Goal: Task Accomplishment & Management: Manage account settings

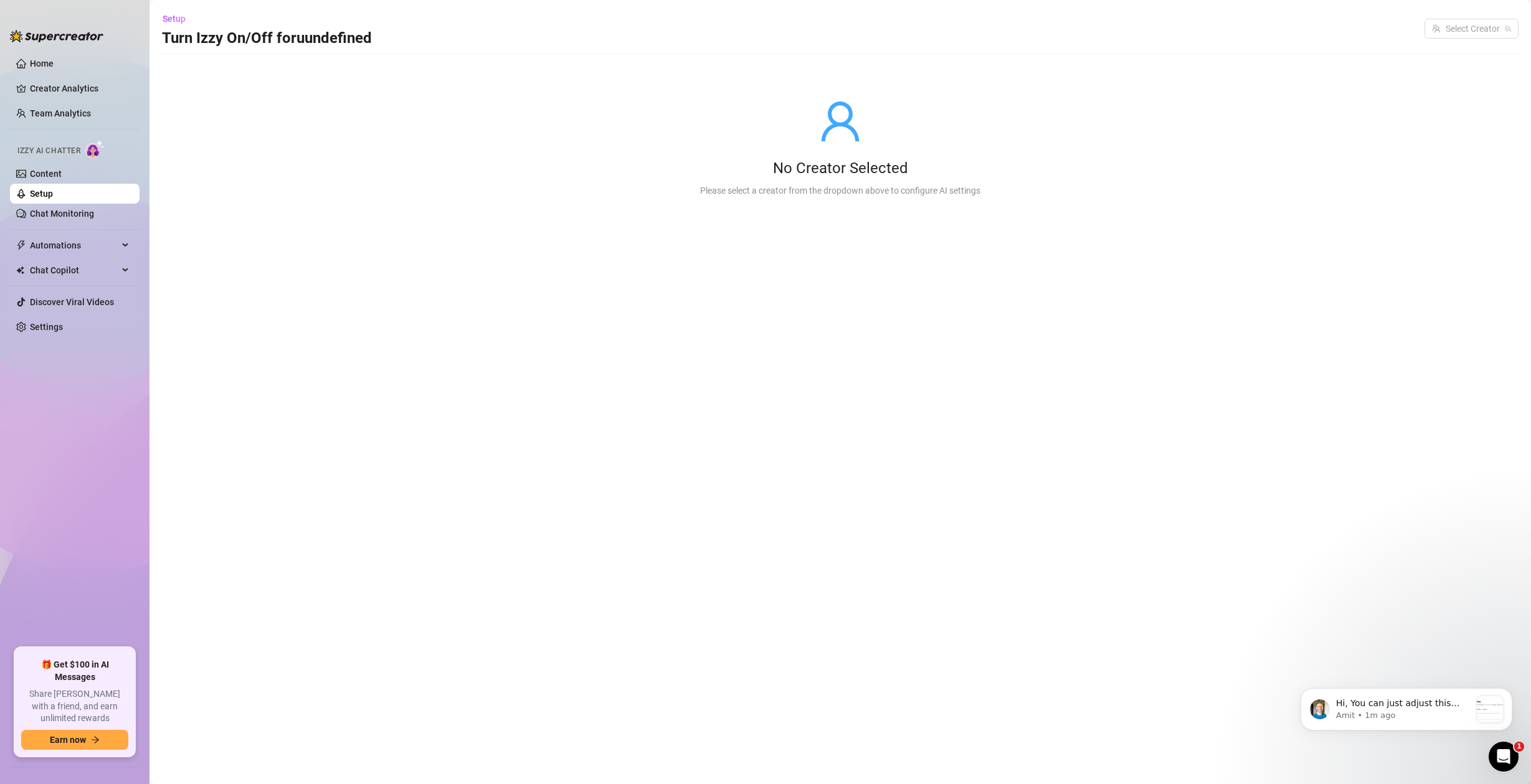
click at [53, 195] on link "Setup" at bounding box center [41, 194] width 23 height 10
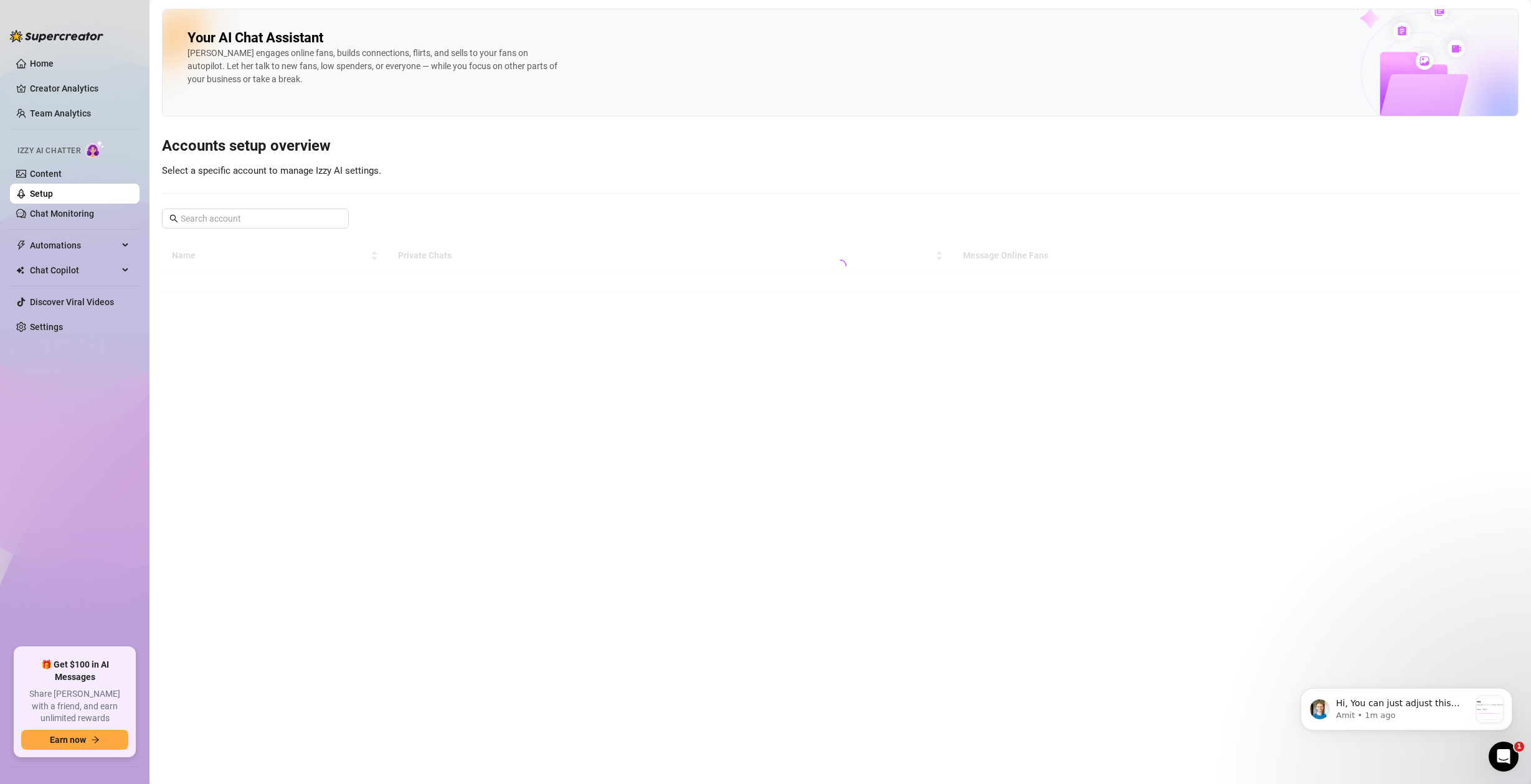
click at [53, 195] on link "Setup" at bounding box center [41, 194] width 23 height 10
click at [62, 178] on link "Content" at bounding box center [46, 174] width 32 height 10
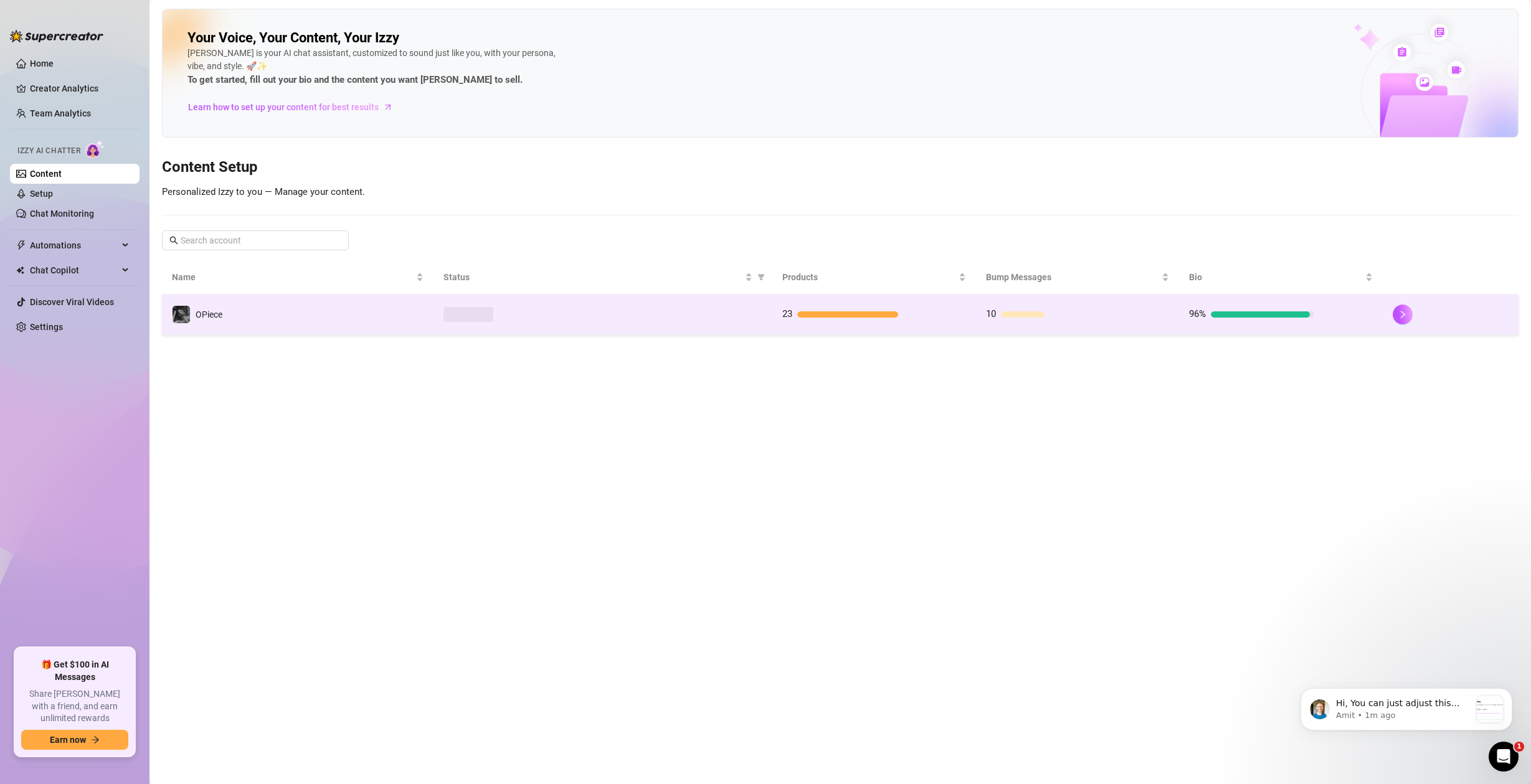
click at [291, 302] on td "OPiece" at bounding box center [298, 315] width 272 height 40
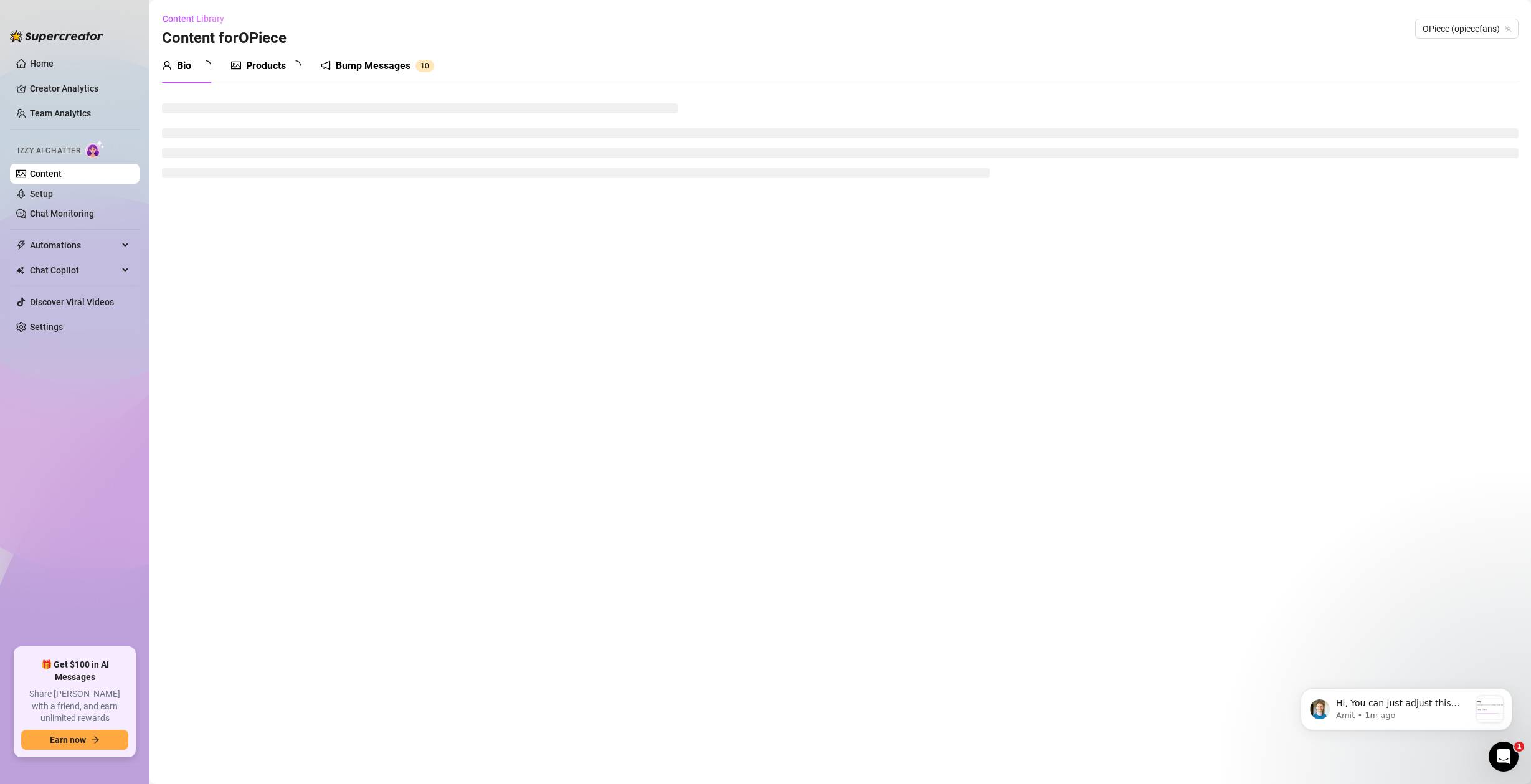
click at [266, 68] on div "Products" at bounding box center [266, 66] width 40 height 15
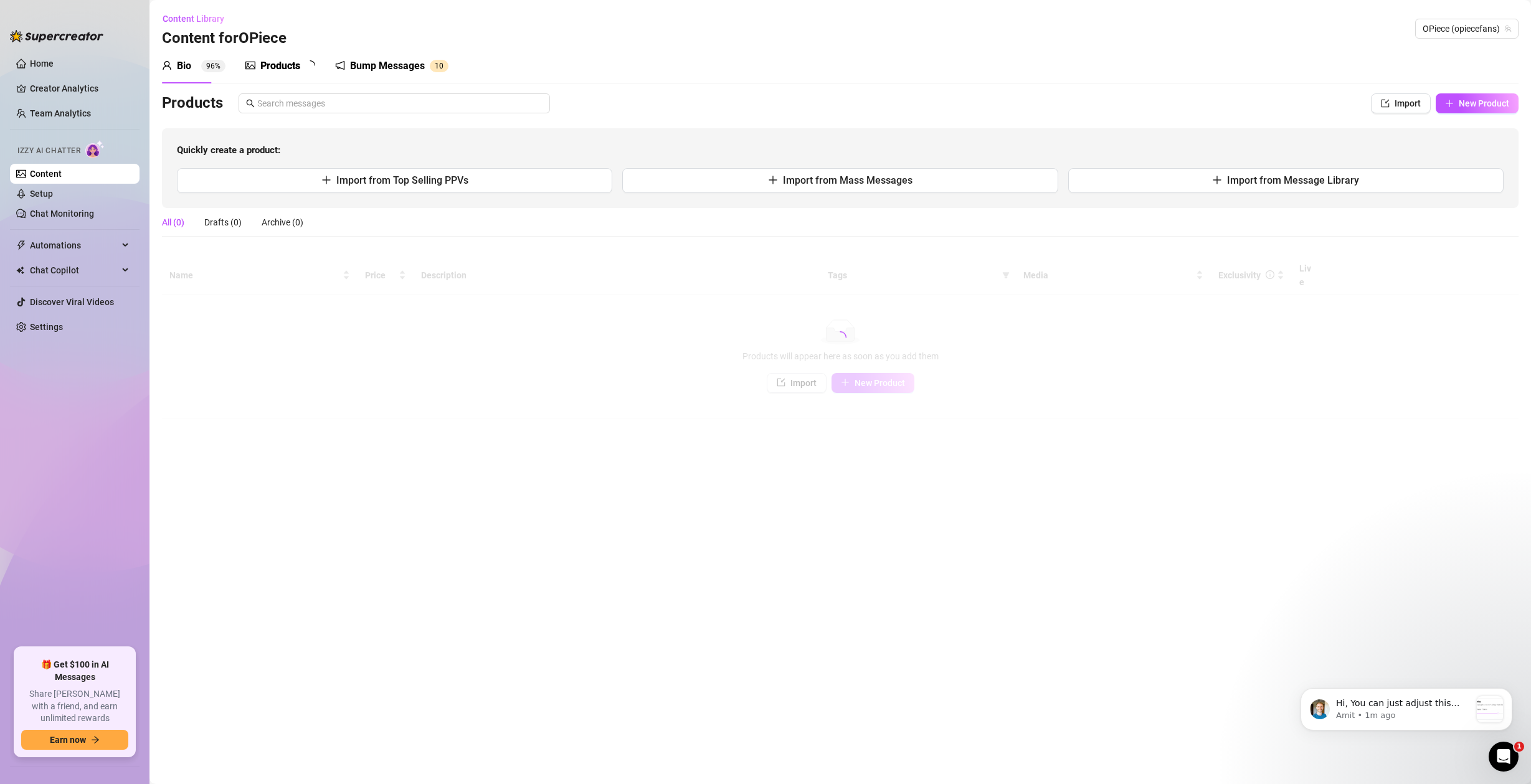
click at [261, 69] on div "Products" at bounding box center [280, 66] width 40 height 15
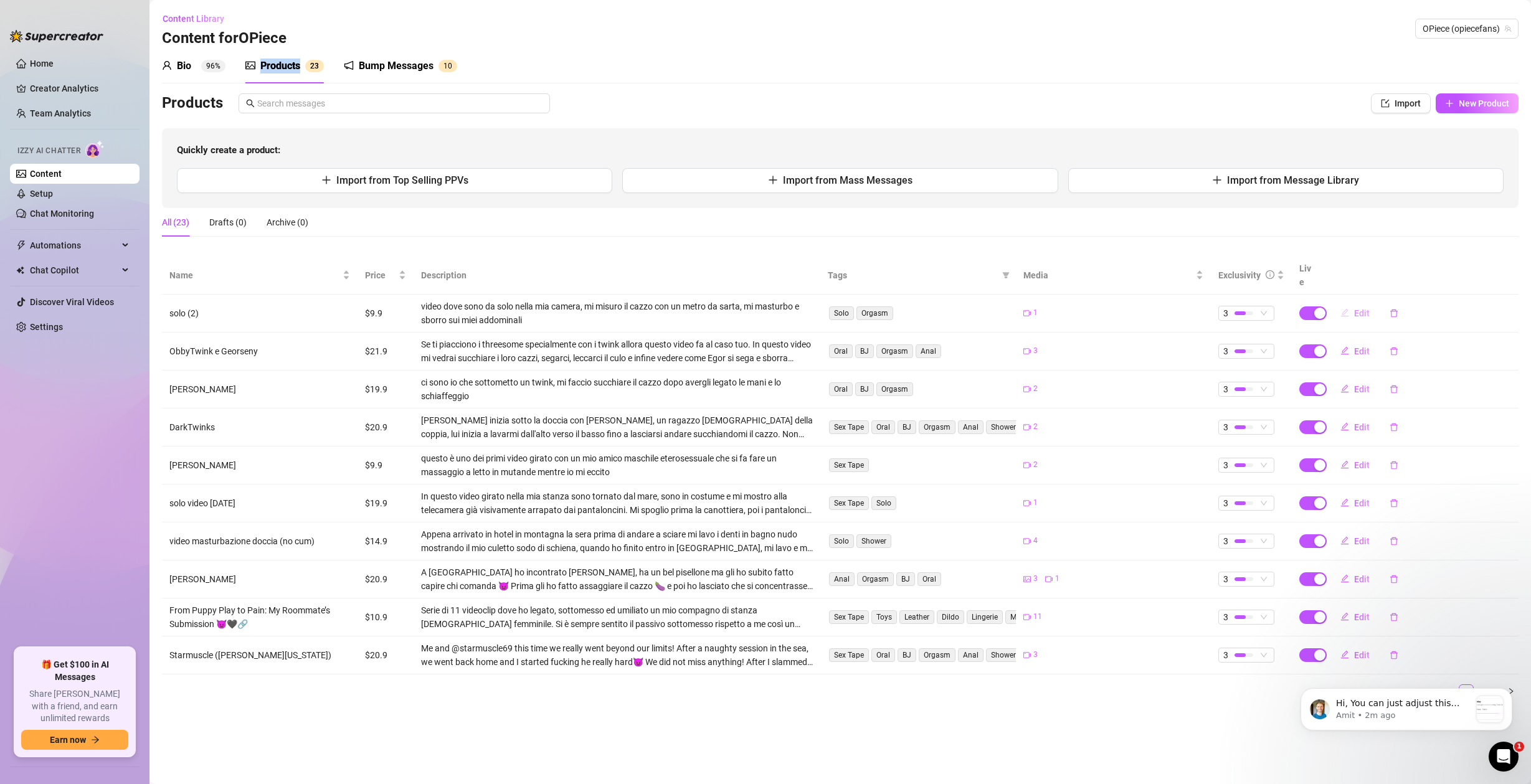
click at [1359, 309] on span "Edit" at bounding box center [1362, 313] width 15 height 10
type textarea "Measuring My Big Cock… and Making a Mess 😏📏💦"
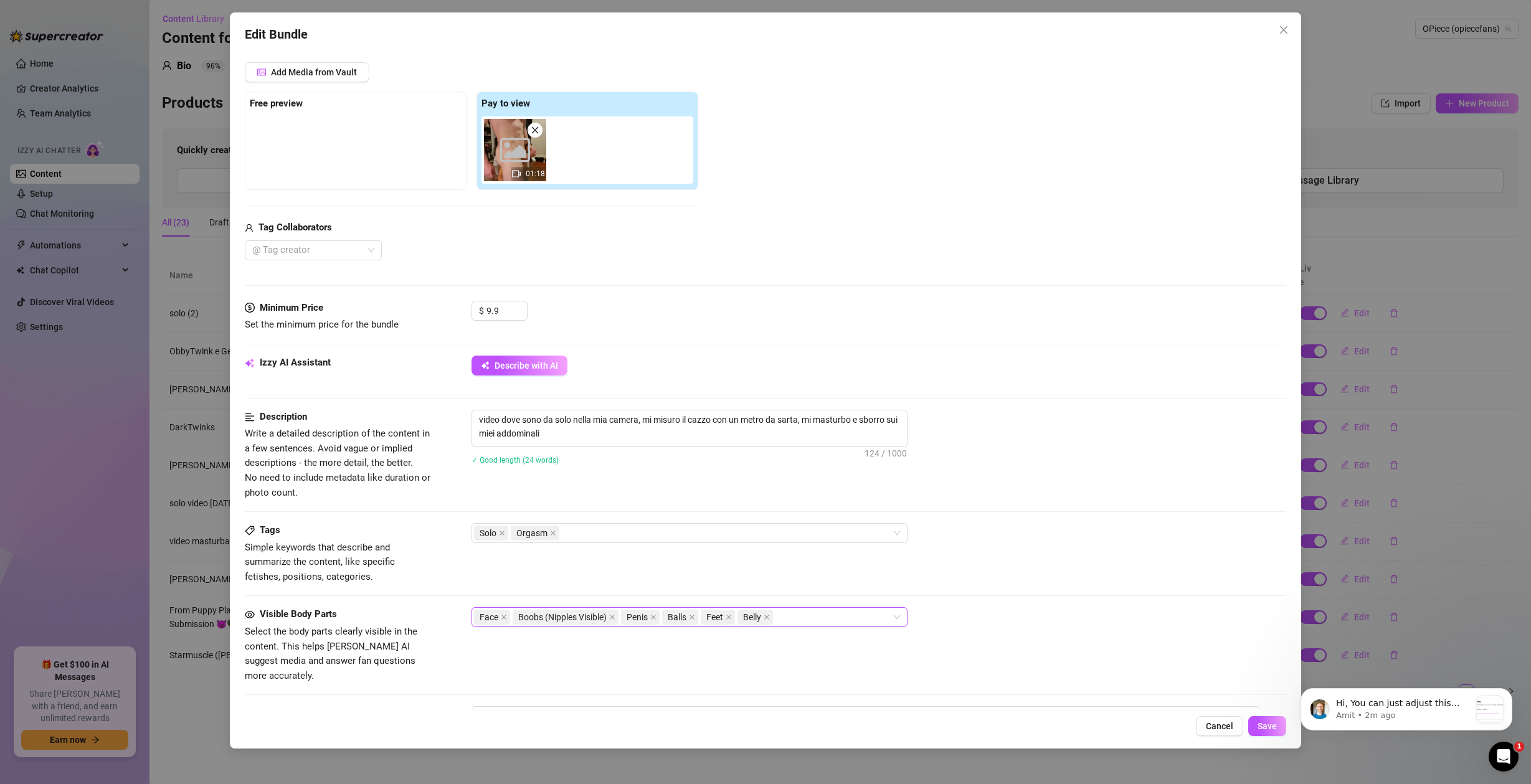
scroll to position [386, 0]
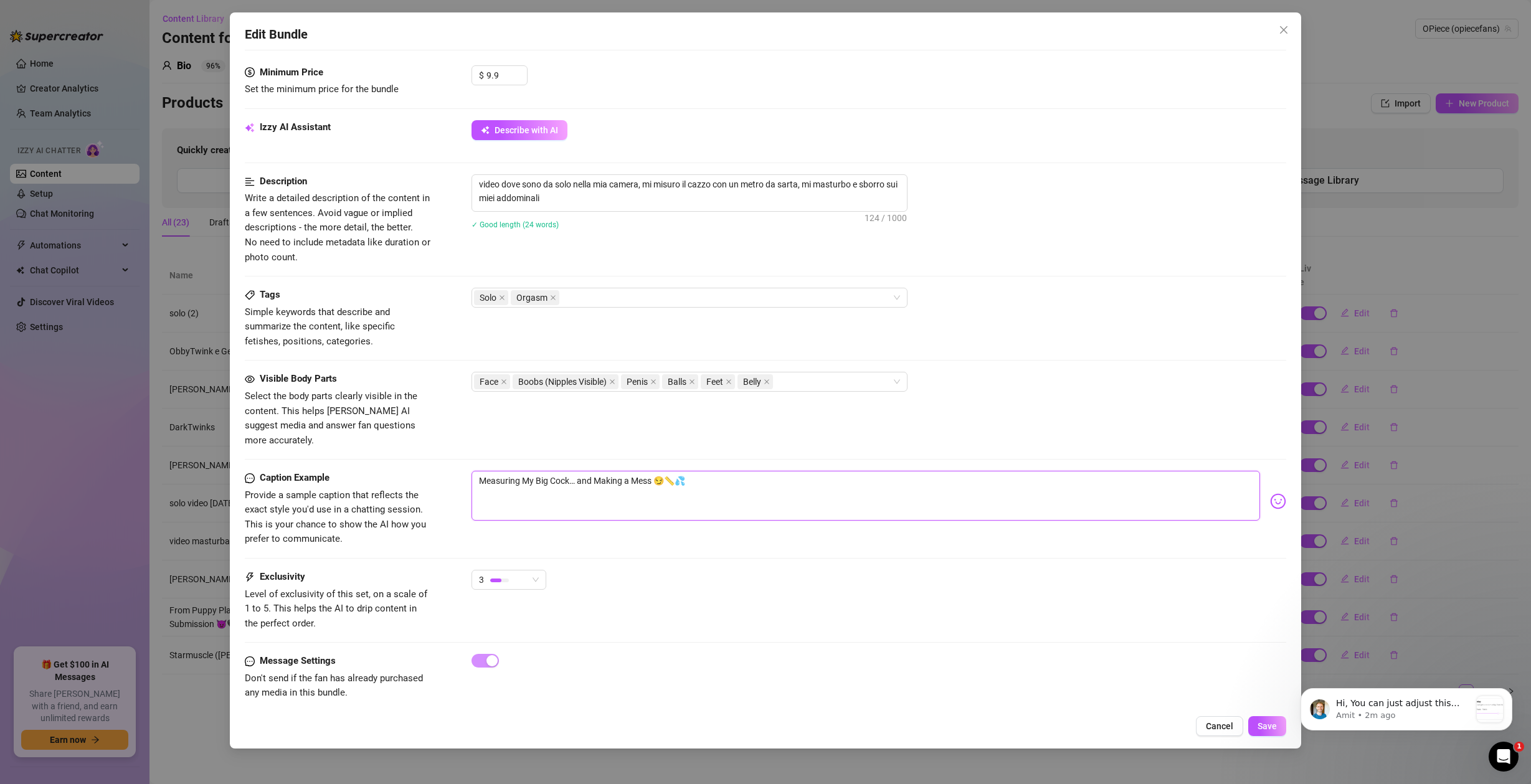
drag, startPoint x: 702, startPoint y: 470, endPoint x: 497, endPoint y: 469, distance: 205.0
click at [497, 471] on textarea "Measuring My Big Cock… and Making a Mess 😏📏💦" at bounding box center [866, 496] width 789 height 50
click at [1220, 724] on span "Cancel" at bounding box center [1220, 726] width 27 height 10
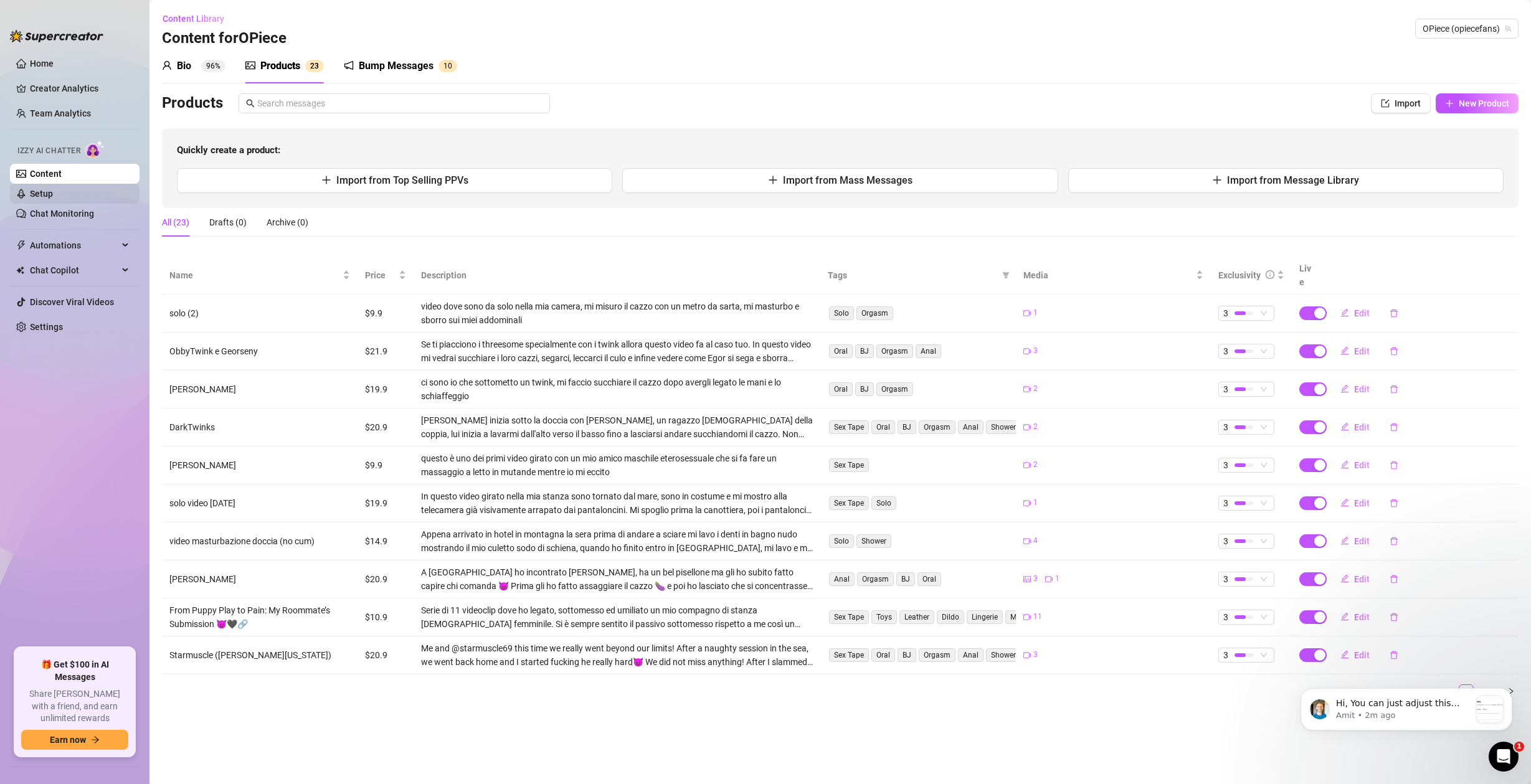
click at [53, 199] on link "Setup" at bounding box center [41, 194] width 23 height 10
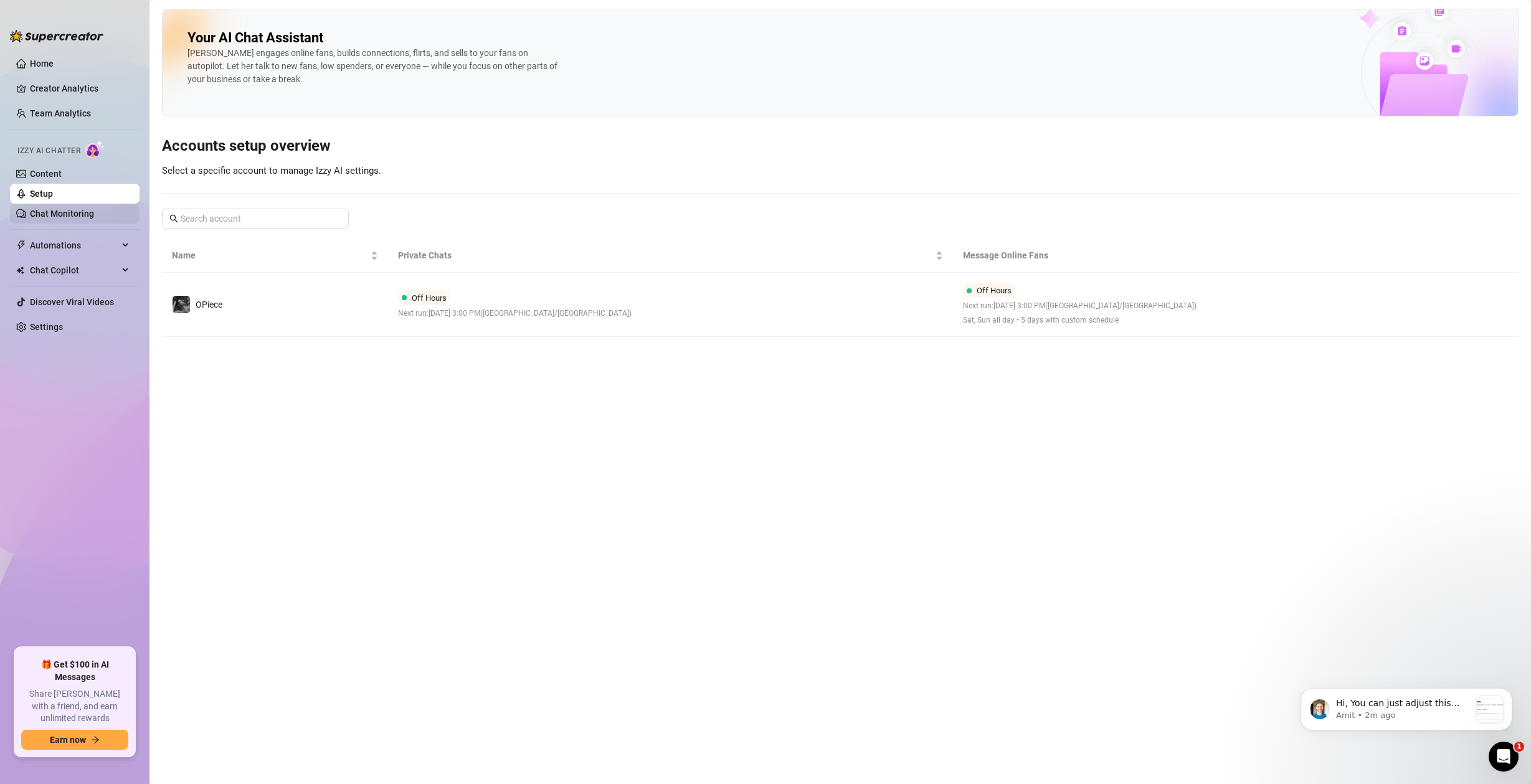
click at [59, 216] on link "Chat Monitoring" at bounding box center [62, 213] width 64 height 10
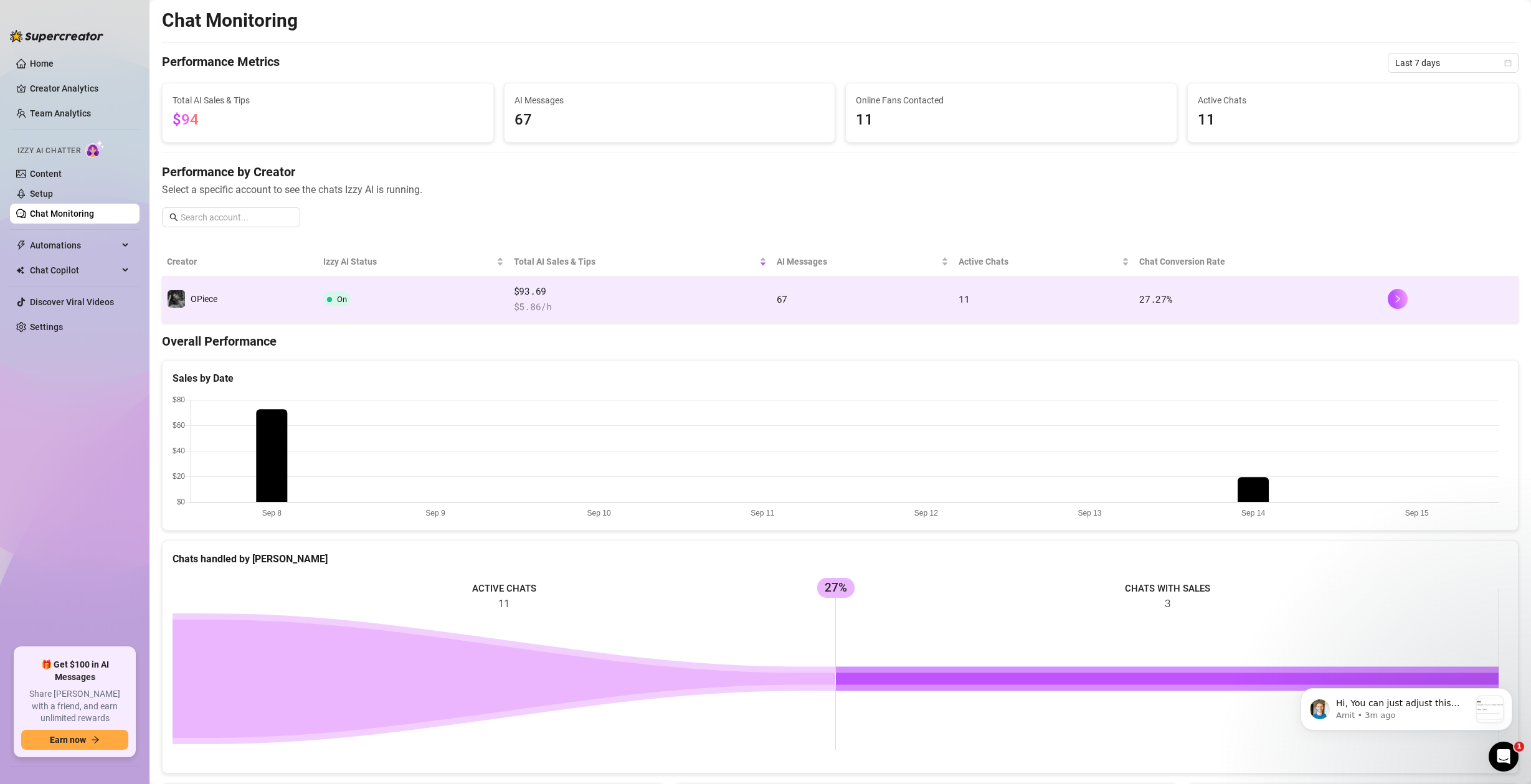
click at [269, 286] on td "OPiece" at bounding box center [240, 300] width 156 height 46
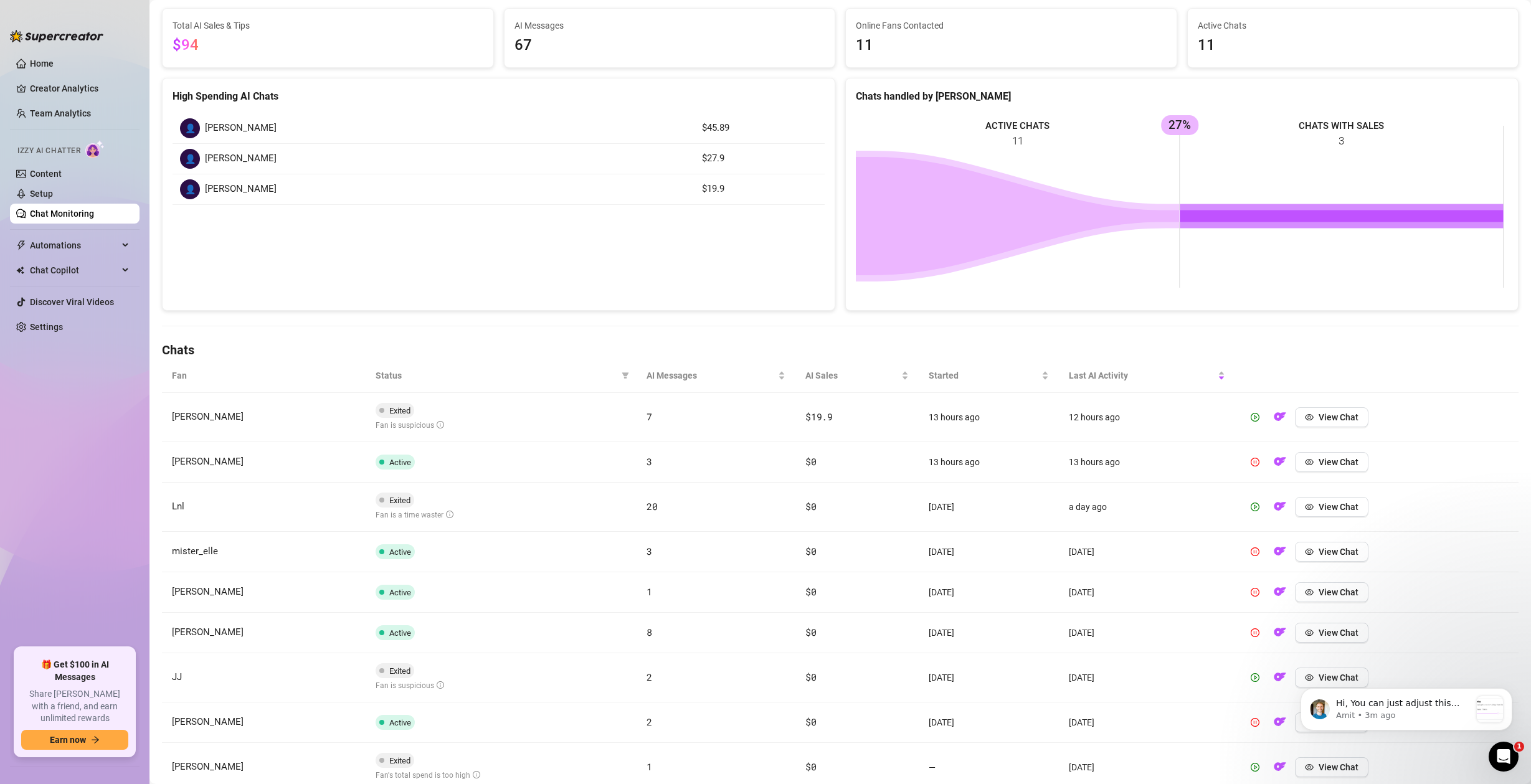
scroll to position [239, 0]
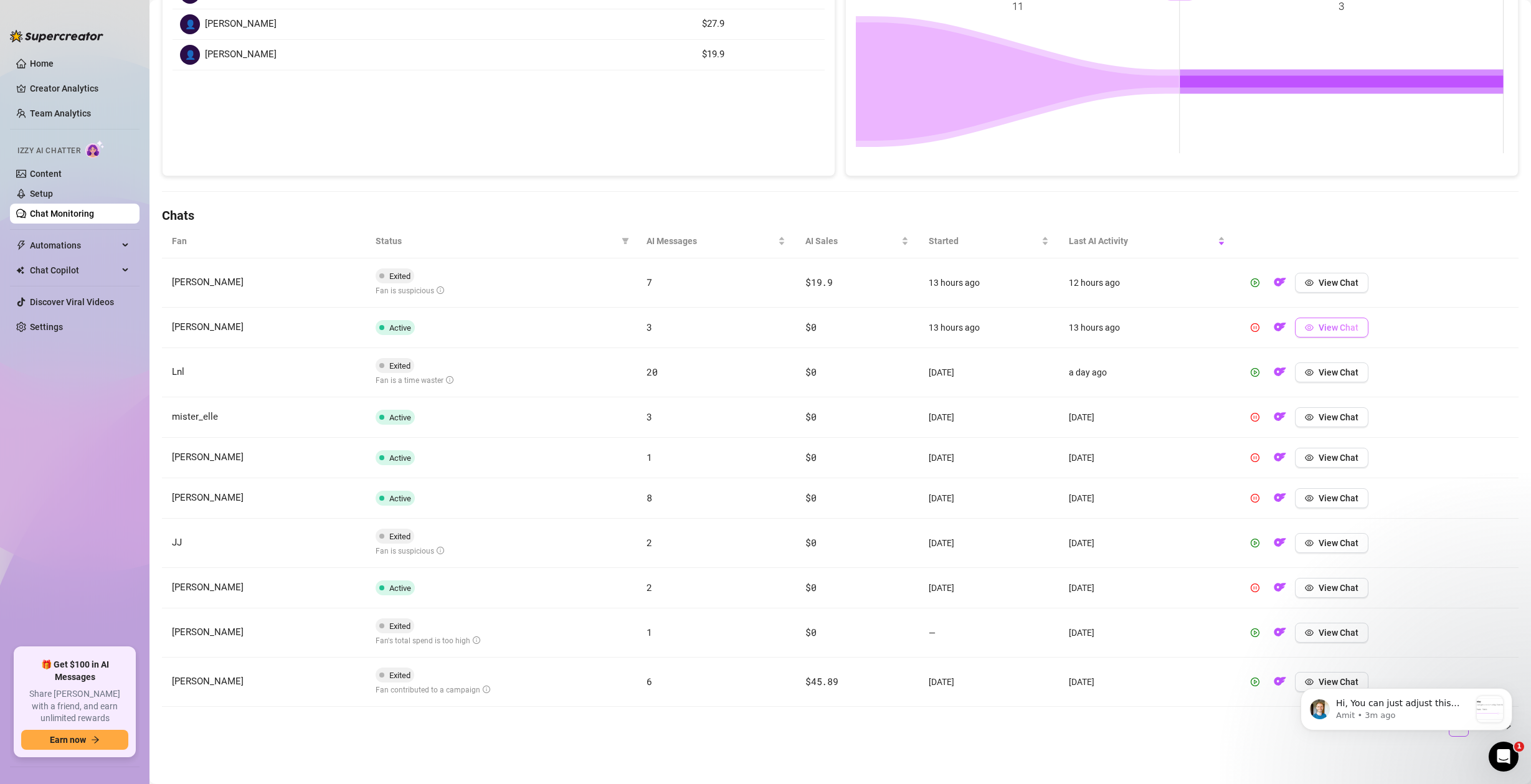
click at [1320, 329] on span "View Chat" at bounding box center [1338, 327] width 40 height 10
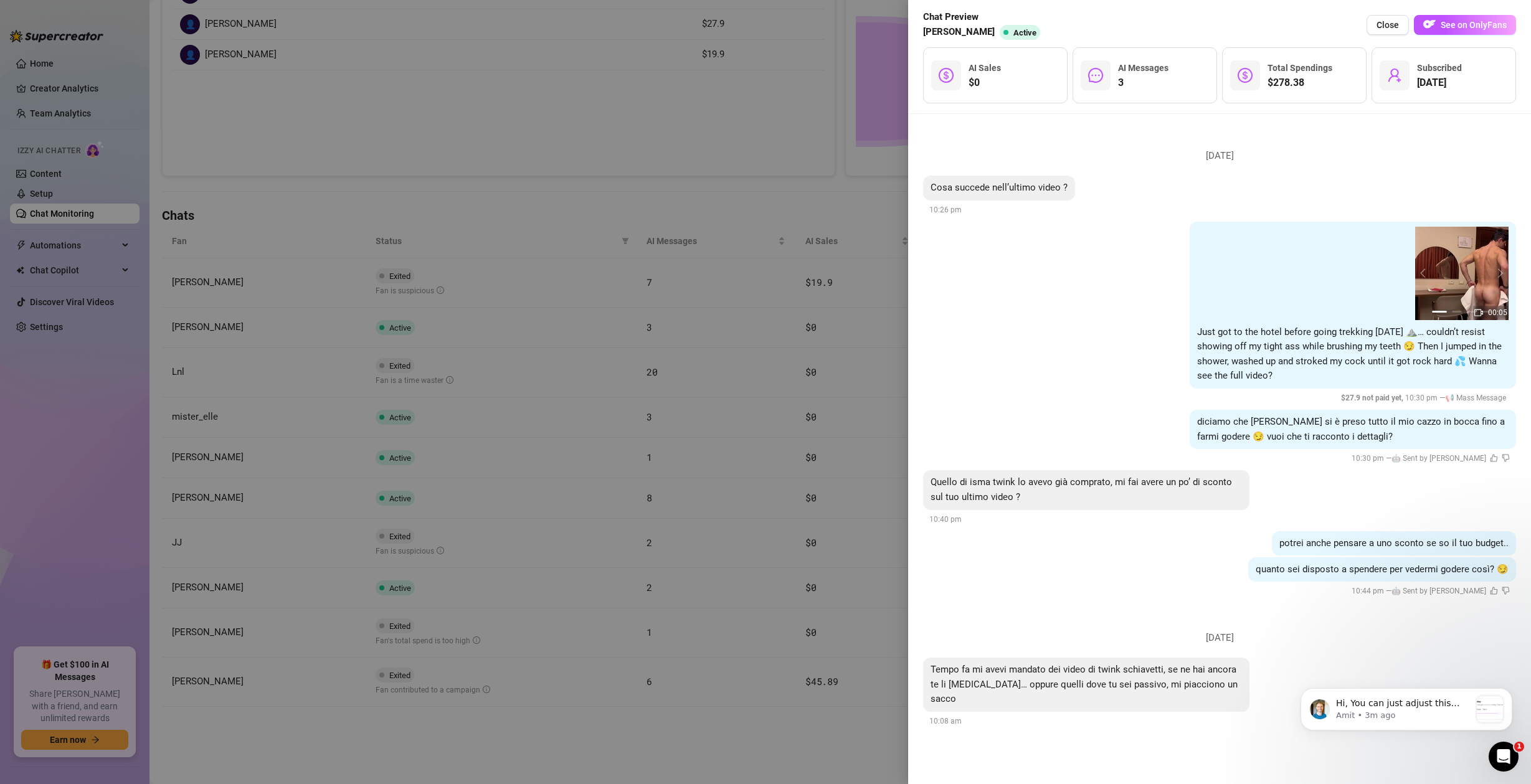
click at [754, 329] on div at bounding box center [766, 392] width 1531 height 784
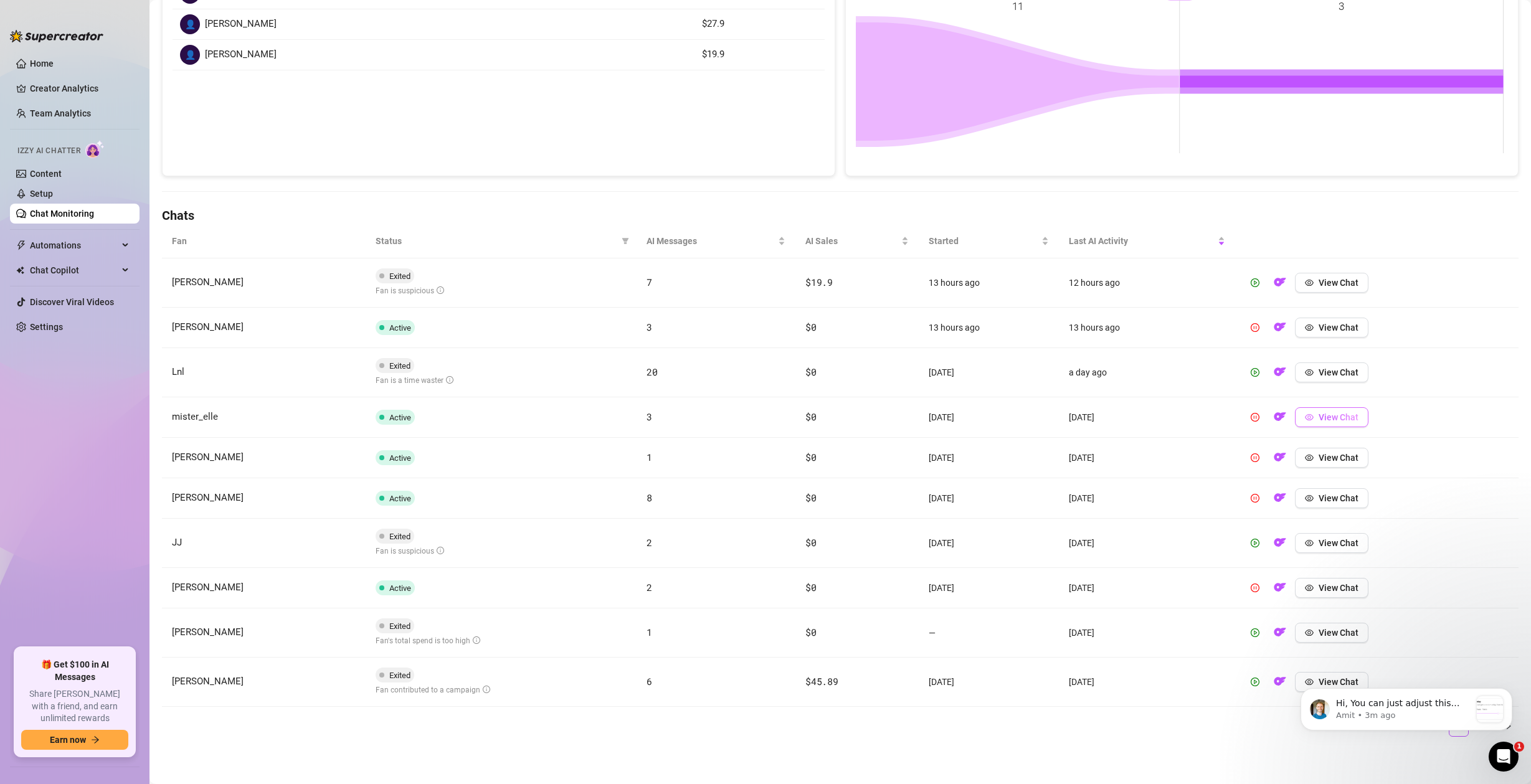
click at [1327, 421] on span "View Chat" at bounding box center [1338, 417] width 40 height 10
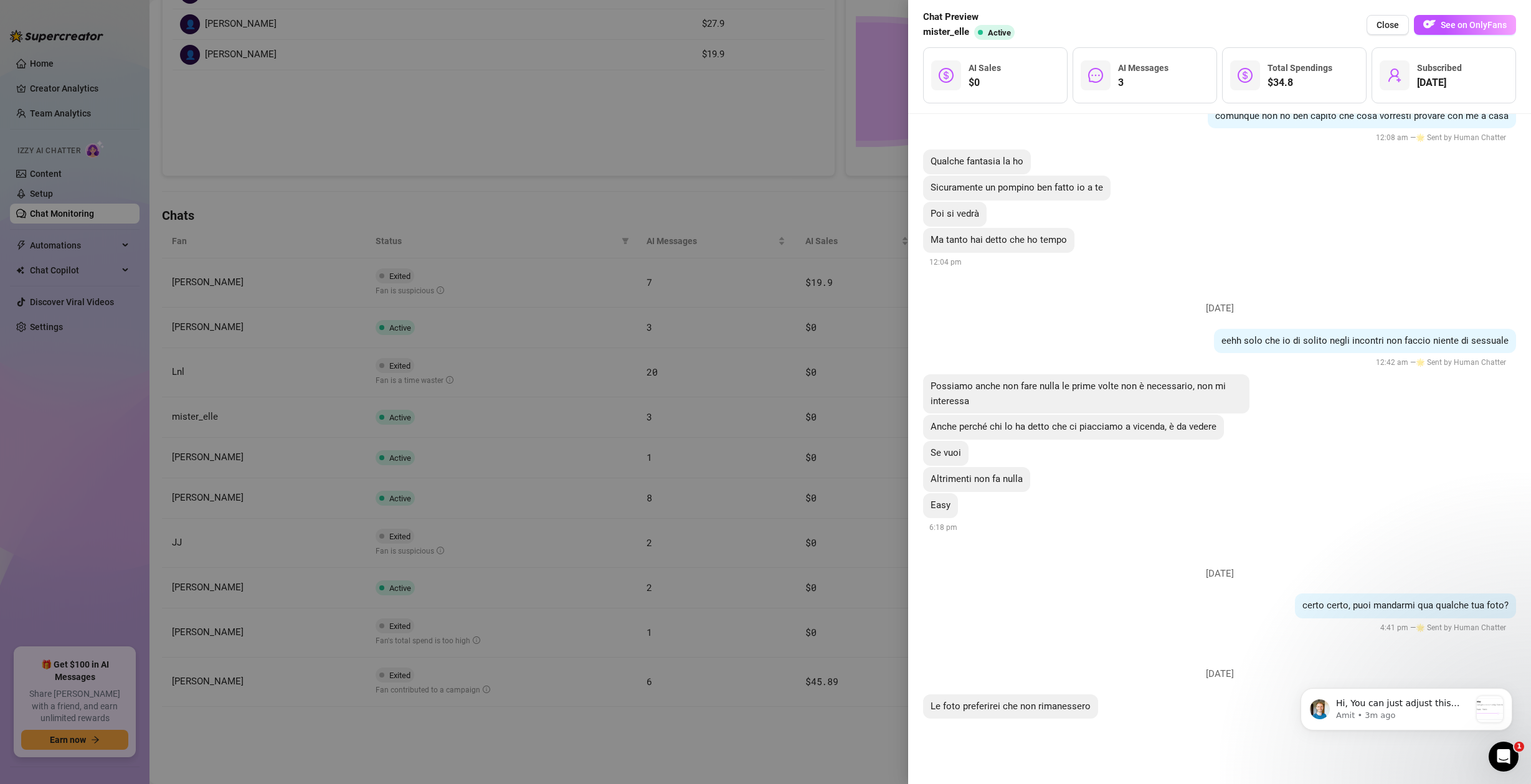
scroll to position [552, 0]
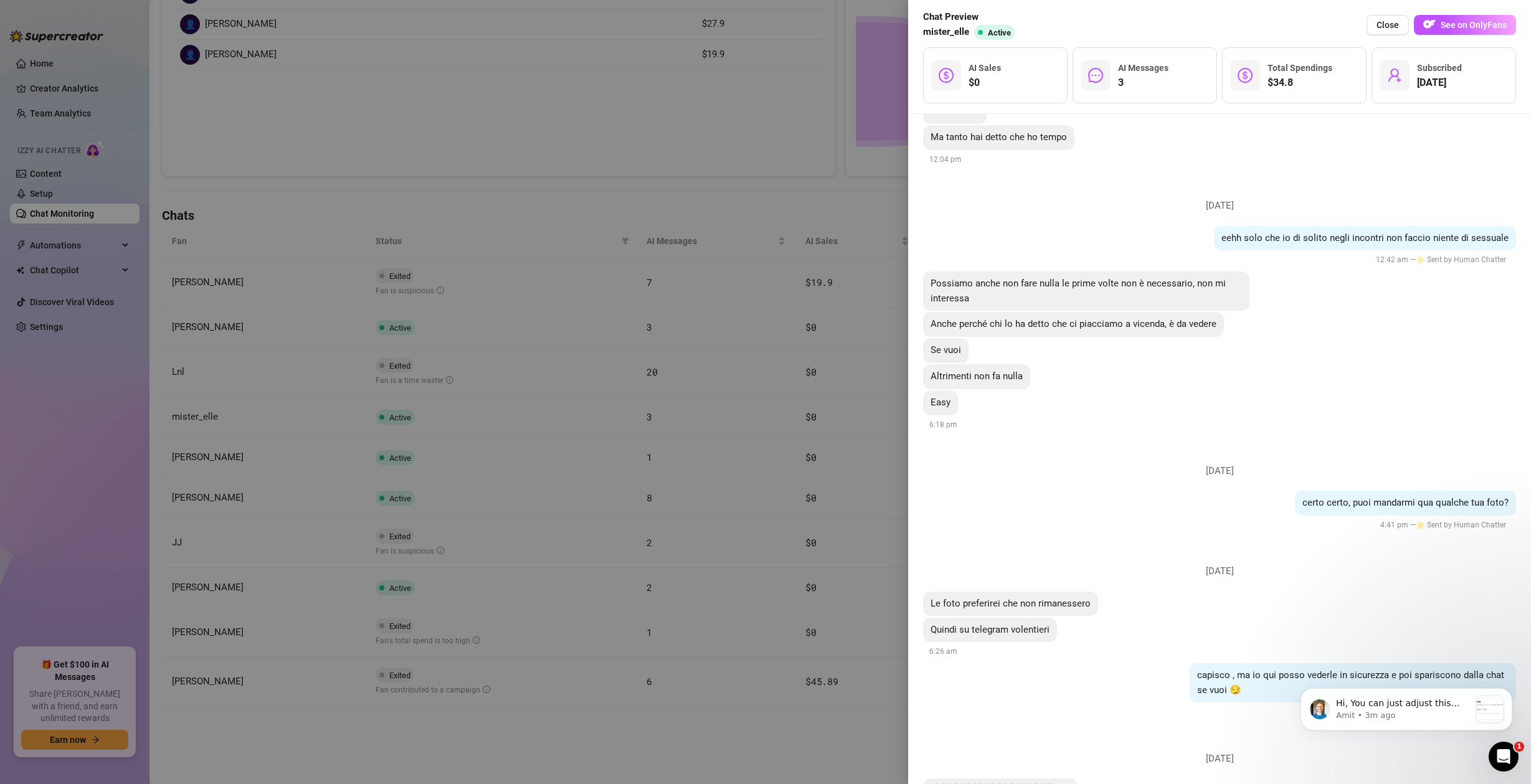
click at [686, 384] on div at bounding box center [766, 392] width 1531 height 784
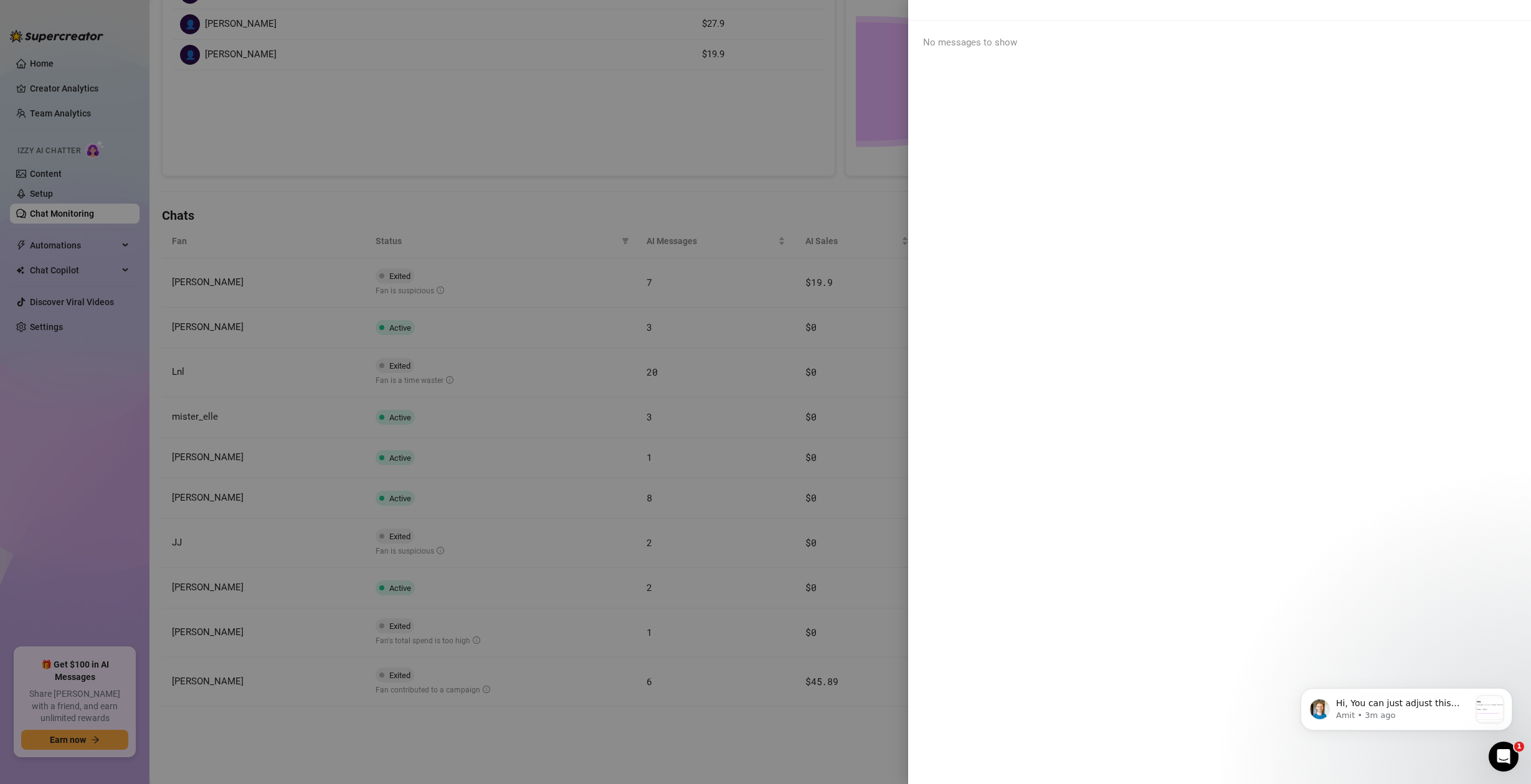
scroll to position [0, 0]
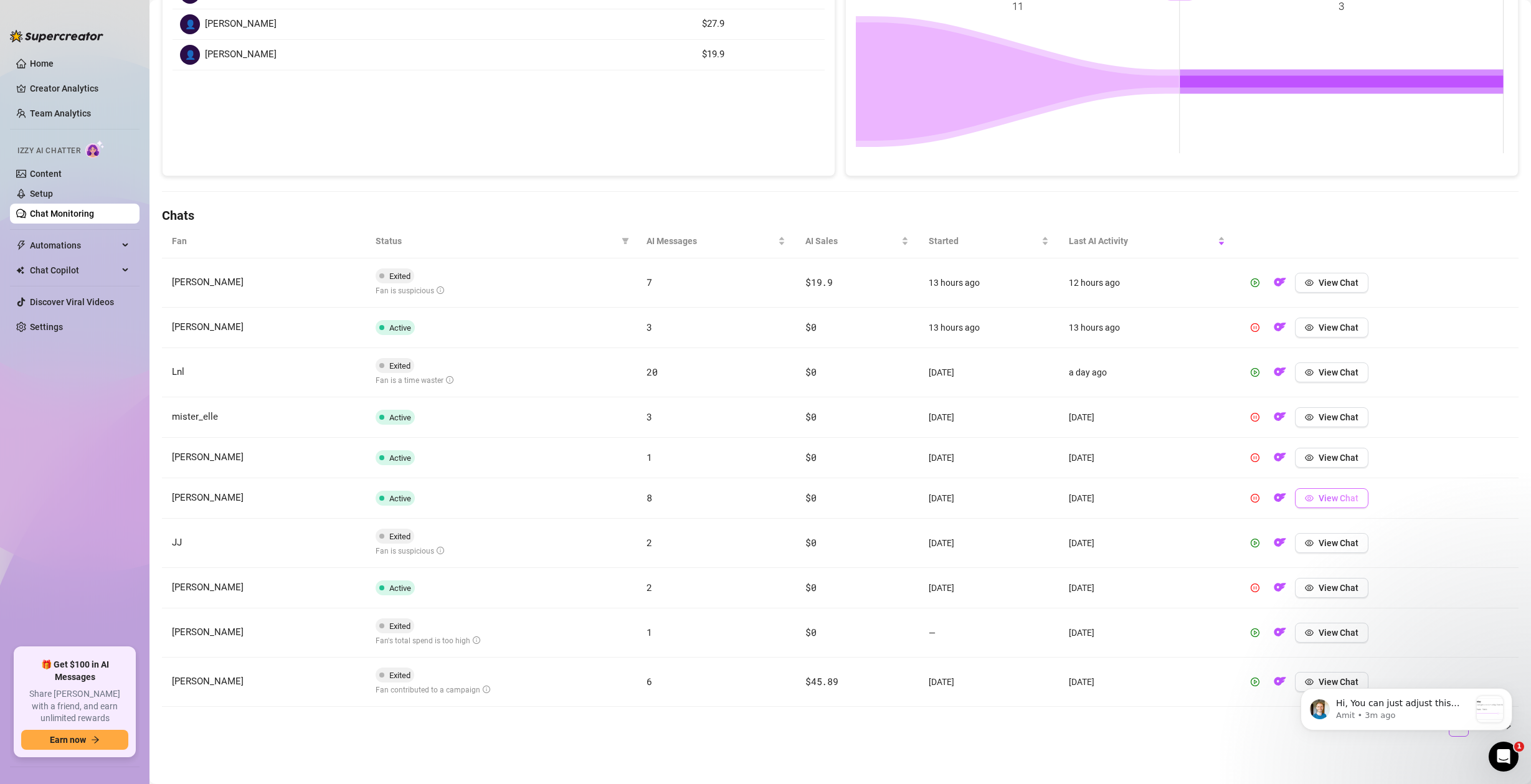
click at [1319, 503] on span "View Chat" at bounding box center [1338, 498] width 40 height 10
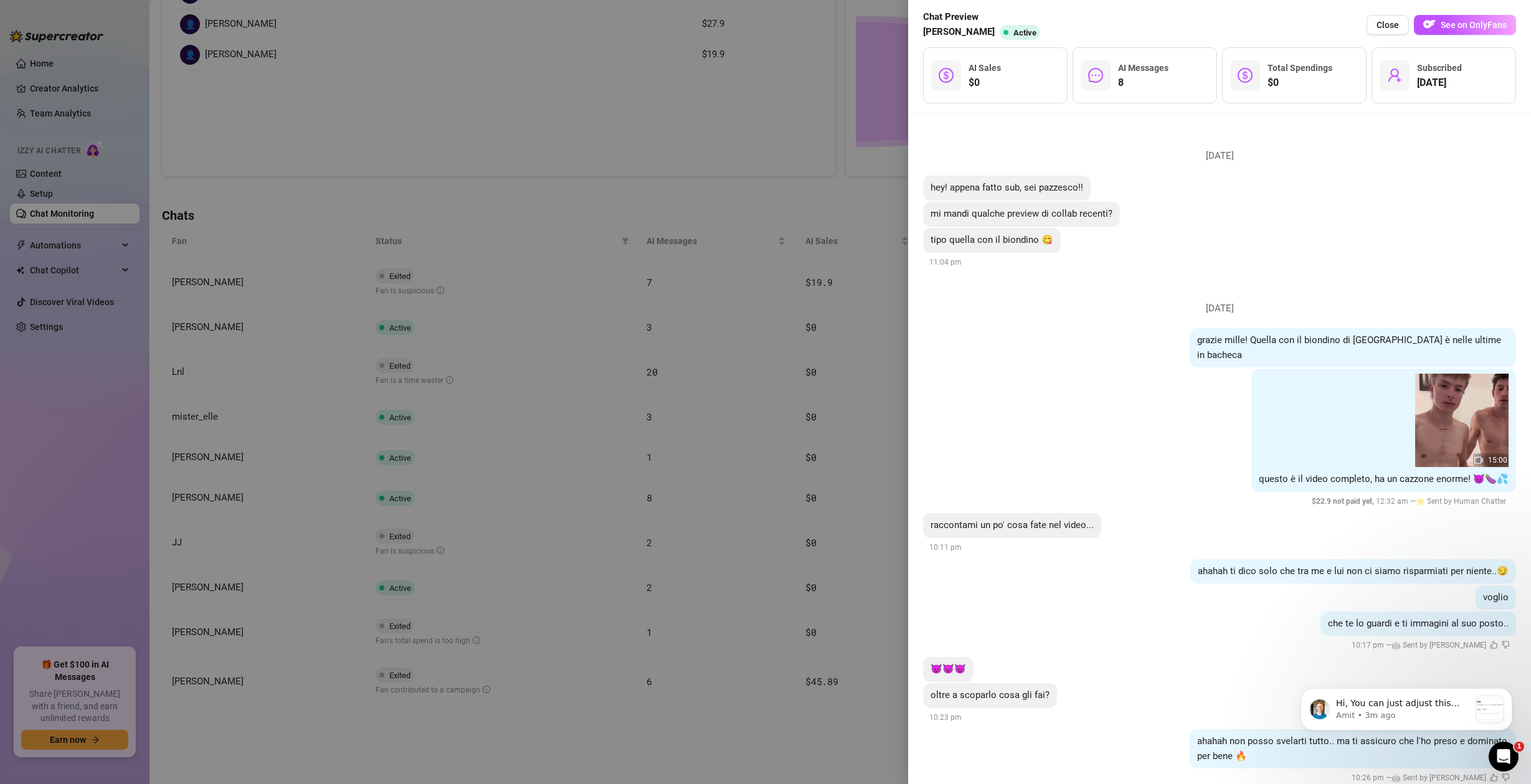
click at [708, 441] on div at bounding box center [766, 392] width 1531 height 784
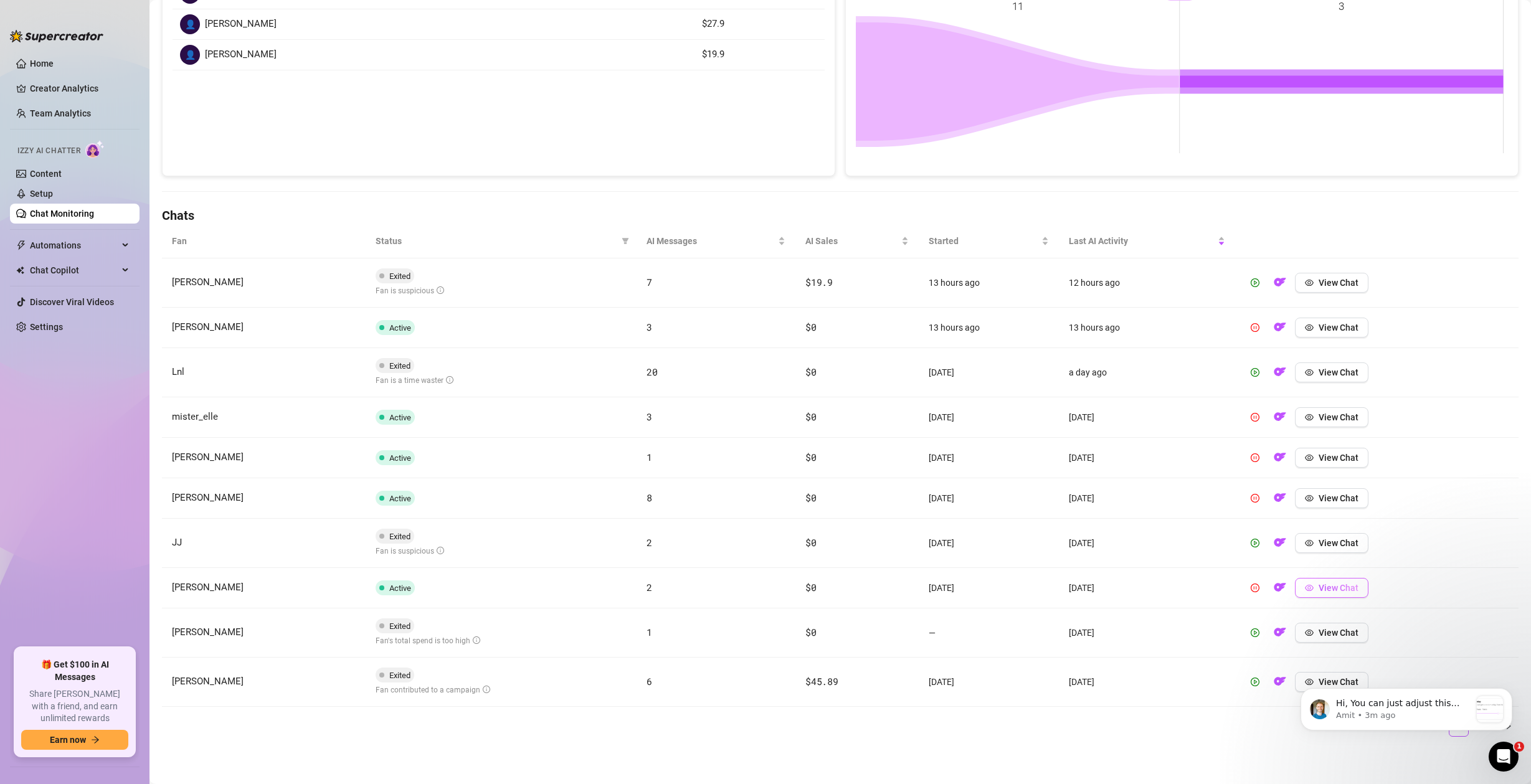
click at [1335, 589] on span "View Chat" at bounding box center [1338, 588] width 40 height 10
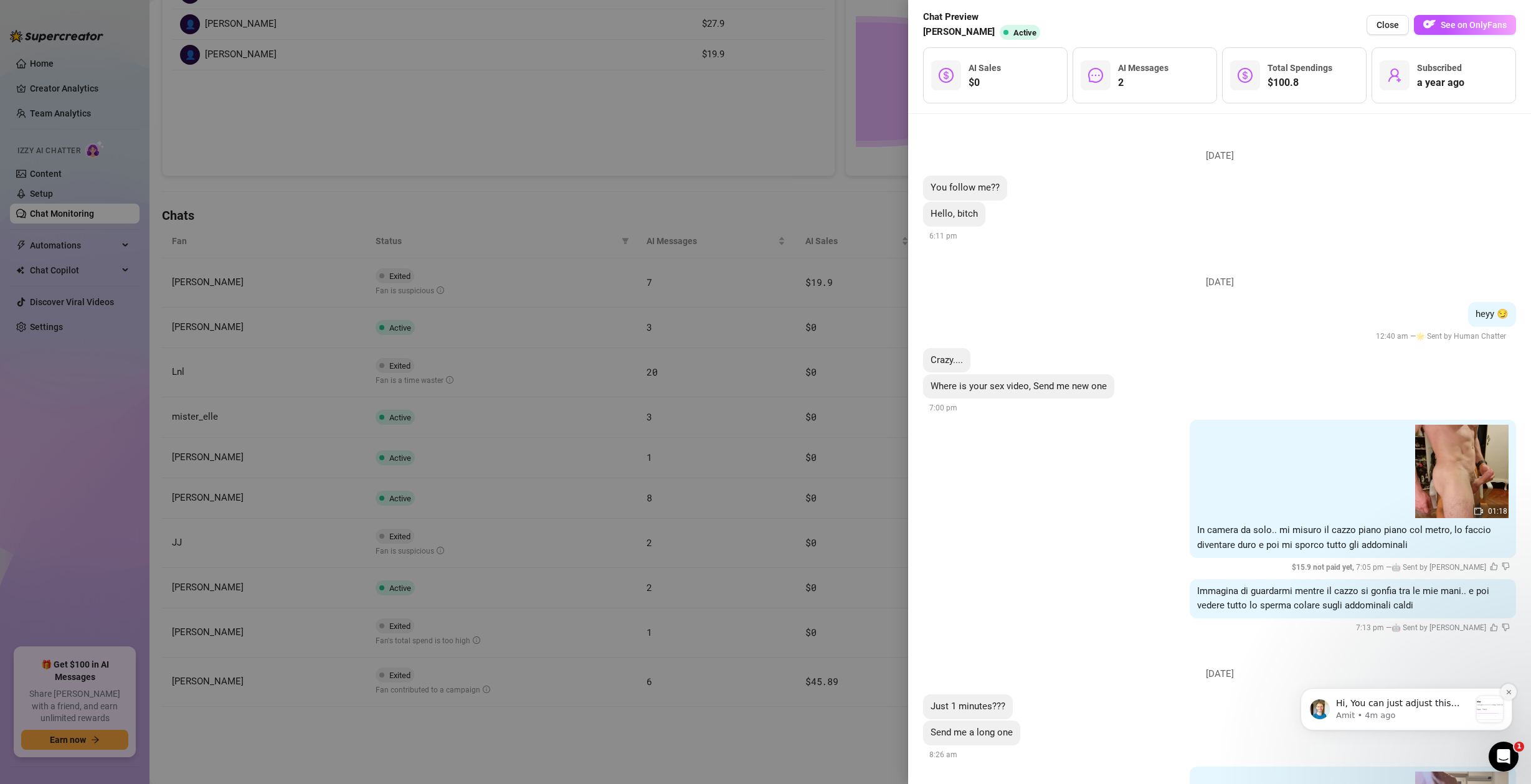
click at [1508, 690] on icon "Dismiss notification" at bounding box center [1509, 692] width 7 height 7
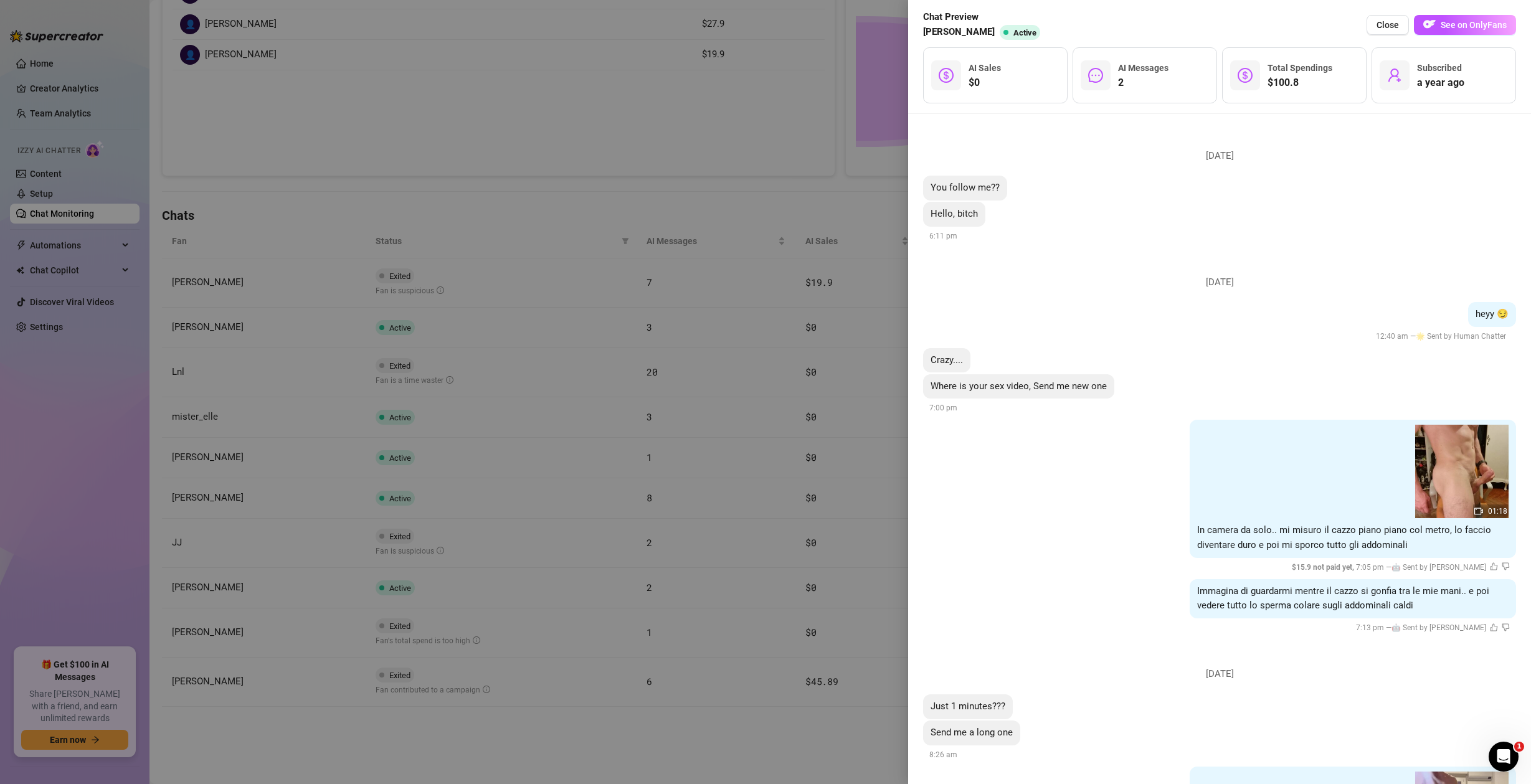
click at [485, 314] on div at bounding box center [766, 392] width 1531 height 784
